Goal: Obtain resource: Obtain resource

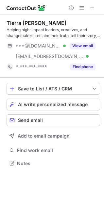
scroll to position [159, 104]
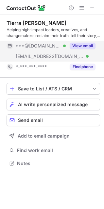
click at [85, 43] on button "View email" at bounding box center [83, 46] width 26 height 7
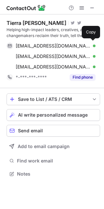
scroll to position [170, 104]
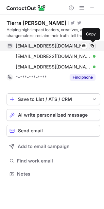
click at [94, 47] on span at bounding box center [92, 45] width 5 height 5
click at [91, 47] on span at bounding box center [92, 45] width 5 height 5
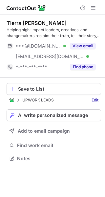
scroll to position [154, 105]
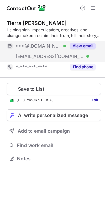
click at [88, 47] on button "View email" at bounding box center [83, 46] width 26 height 7
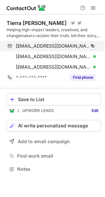
scroll to position [165, 105]
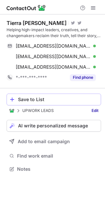
click at [79, 99] on div "Save to List" at bounding box center [58, 99] width 80 height 5
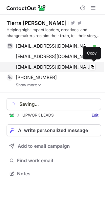
scroll to position [169, 105]
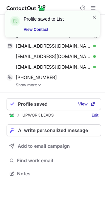
click at [94, 19] on span at bounding box center [94, 17] width 5 height 7
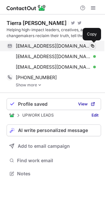
click at [91, 46] on span at bounding box center [92, 45] width 5 height 5
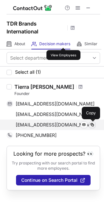
click at [93, 124] on span at bounding box center [92, 124] width 5 height 5
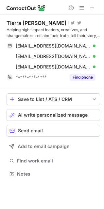
scroll to position [170, 104]
click at [87, 99] on div "Save to List / ATS / CRM" at bounding box center [53, 99] width 71 height 5
click at [93, 99] on span "save-profile-one-click" at bounding box center [94, 99] width 5 height 5
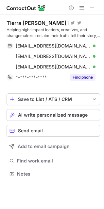
scroll to position [170, 104]
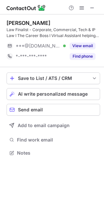
scroll to position [149, 104]
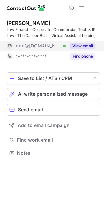
click at [81, 46] on button "View email" at bounding box center [83, 46] width 26 height 7
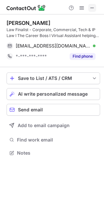
click at [96, 7] on button at bounding box center [93, 8] width 8 height 8
